Goal: Information Seeking & Learning: Learn about a topic

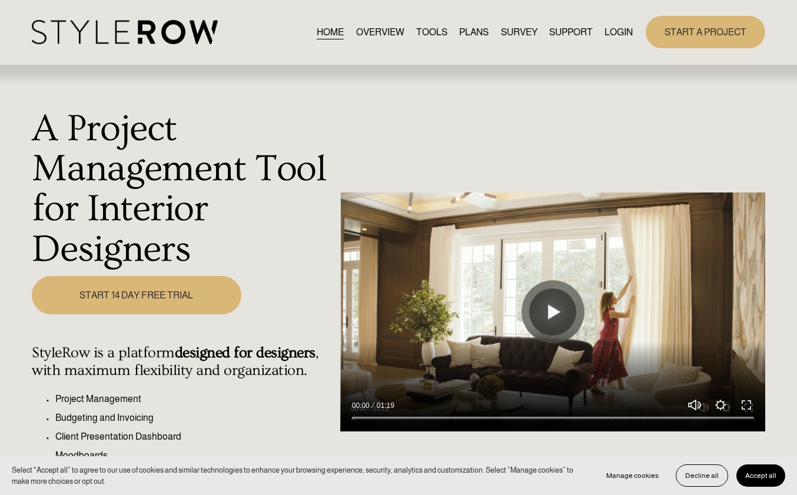
click at [619, 33] on link "LOGIN" at bounding box center [618, 32] width 28 height 16
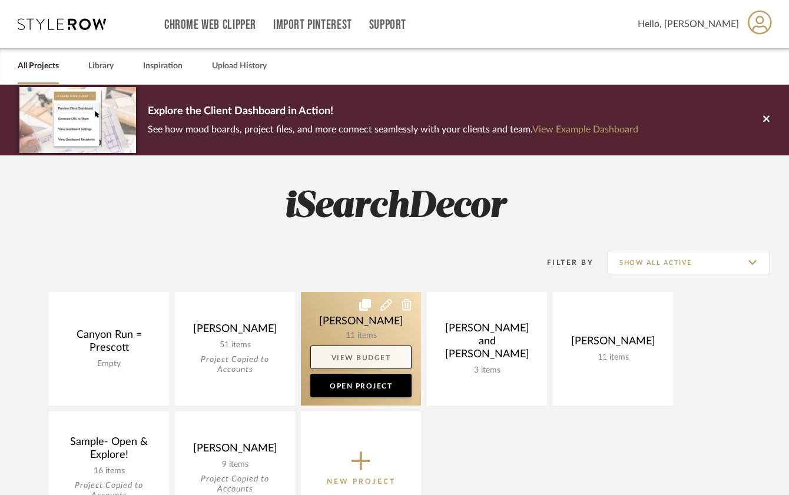
click at [358, 347] on link "View Budget" at bounding box center [360, 358] width 101 height 24
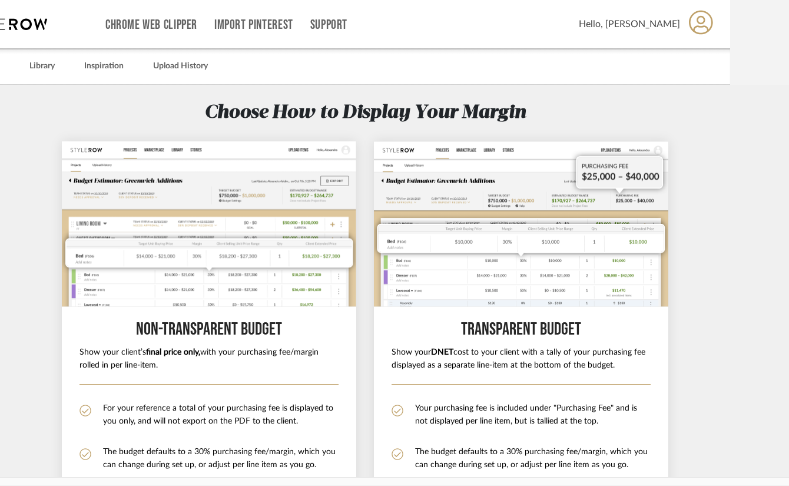
scroll to position [0, 59]
click at [47, 68] on link "Library" at bounding box center [41, 66] width 25 height 16
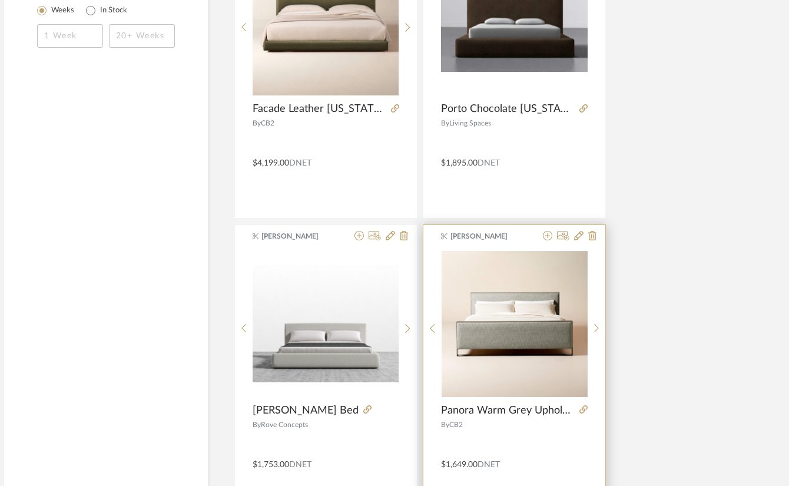
scroll to position [1512, 39]
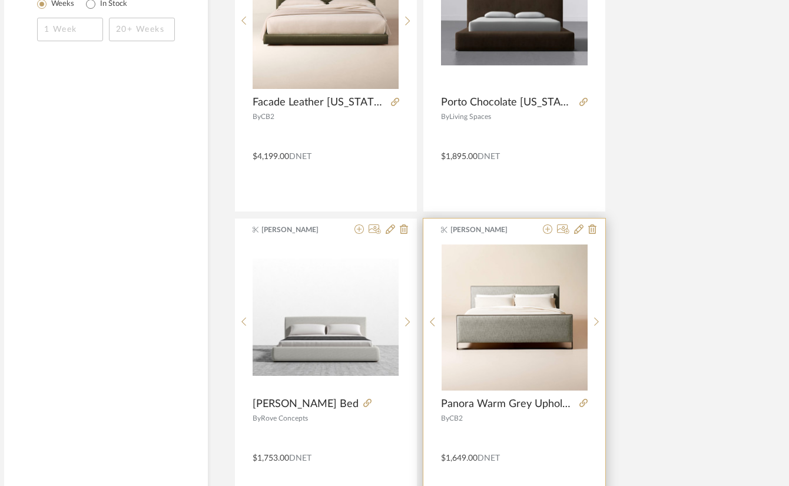
click at [522, 337] on img "0" at bounding box center [514, 317] width 146 height 146
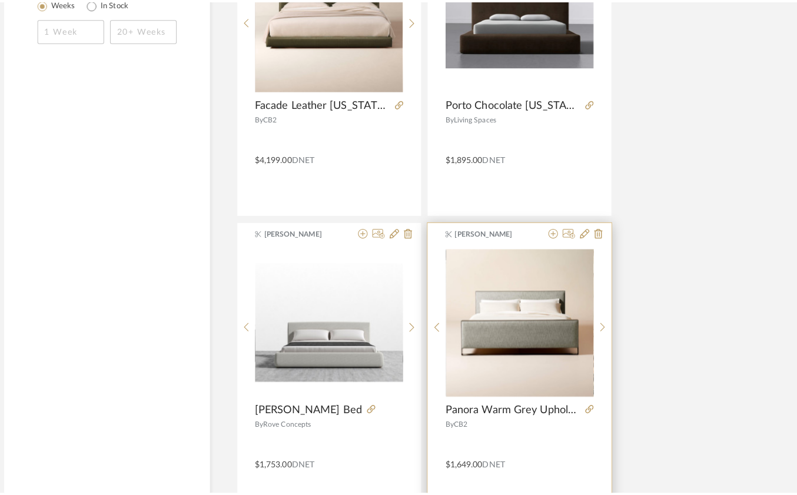
scroll to position [0, 0]
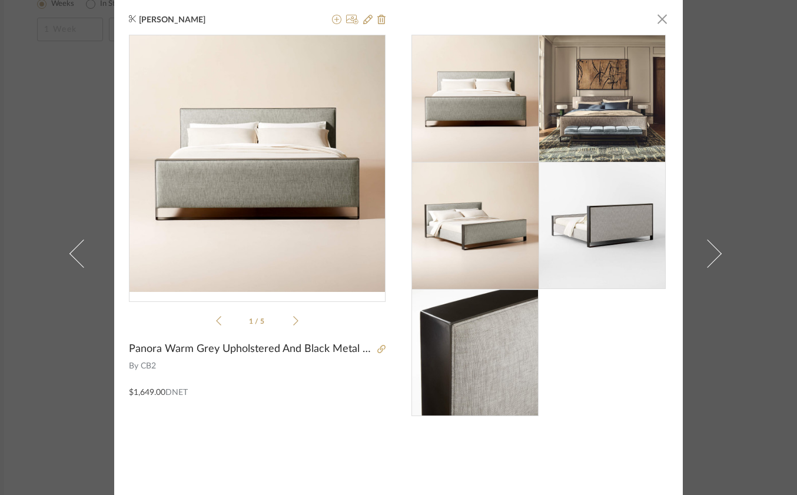
click at [481, 231] on img at bounding box center [475, 225] width 127 height 127
click at [477, 231] on img at bounding box center [475, 225] width 127 height 127
click at [604, 240] on img at bounding box center [602, 225] width 127 height 127
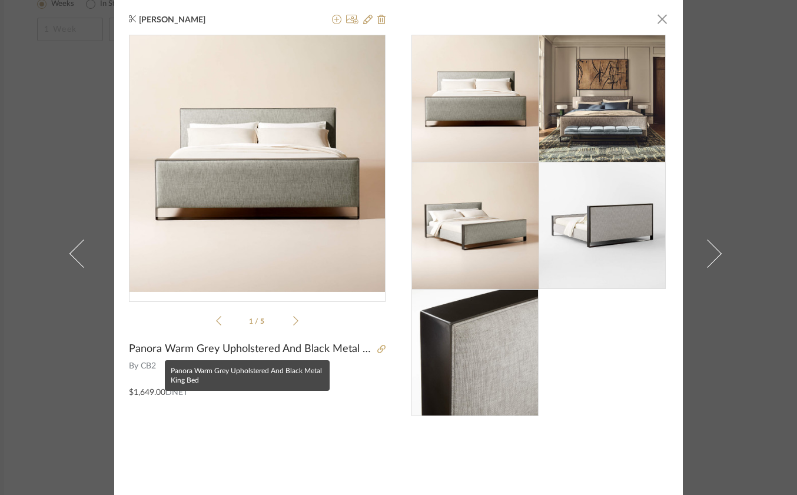
click at [226, 347] on span "Panora Warm Grey Upholstered And Black Metal King Bed" at bounding box center [251, 349] width 245 height 13
